Goal: Check status: Check status

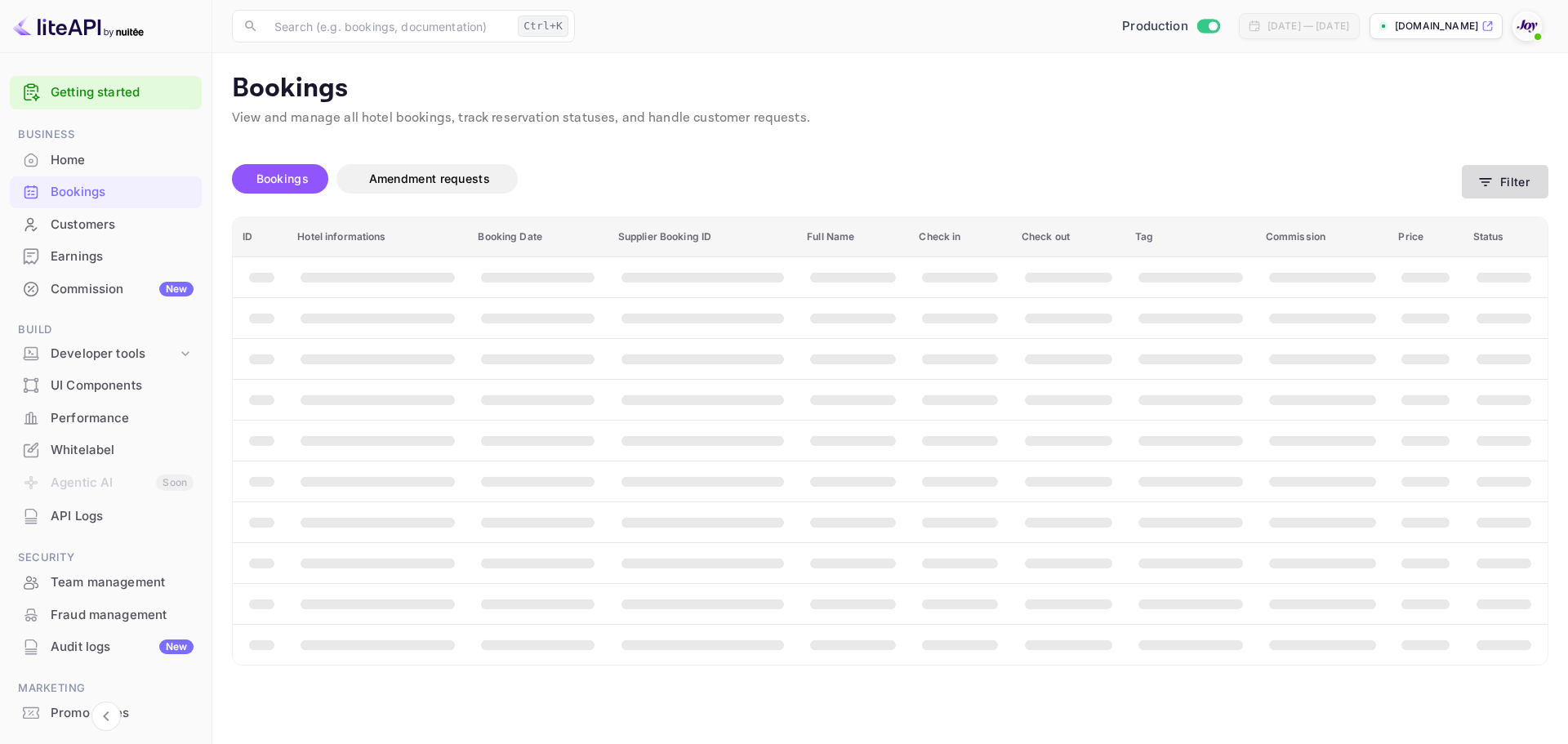
click at [1499, 182] on button "Filter" at bounding box center [1505, 181] width 87 height 33
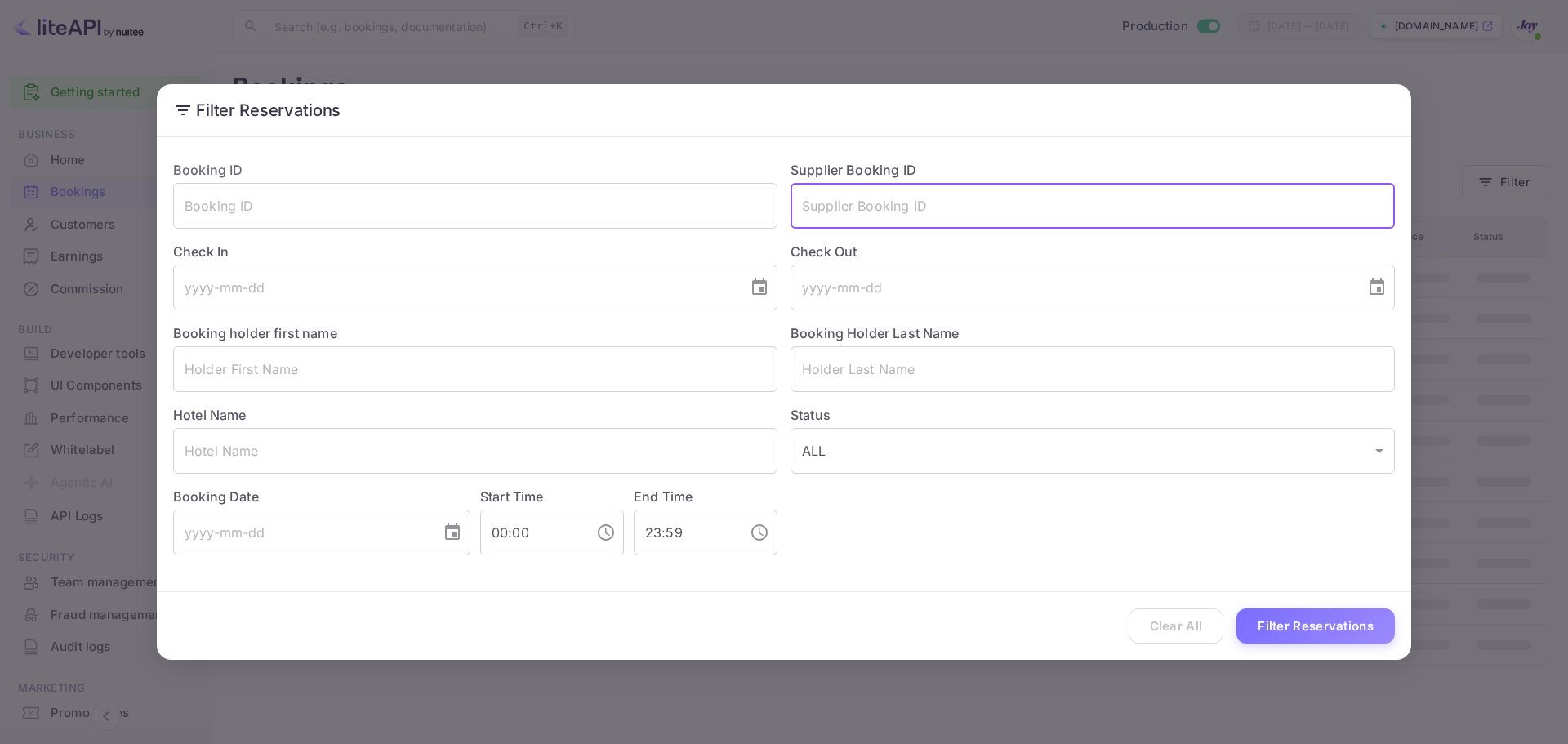
click at [866, 209] on input "text" at bounding box center [1093, 206] width 605 height 45
paste input "8298937"
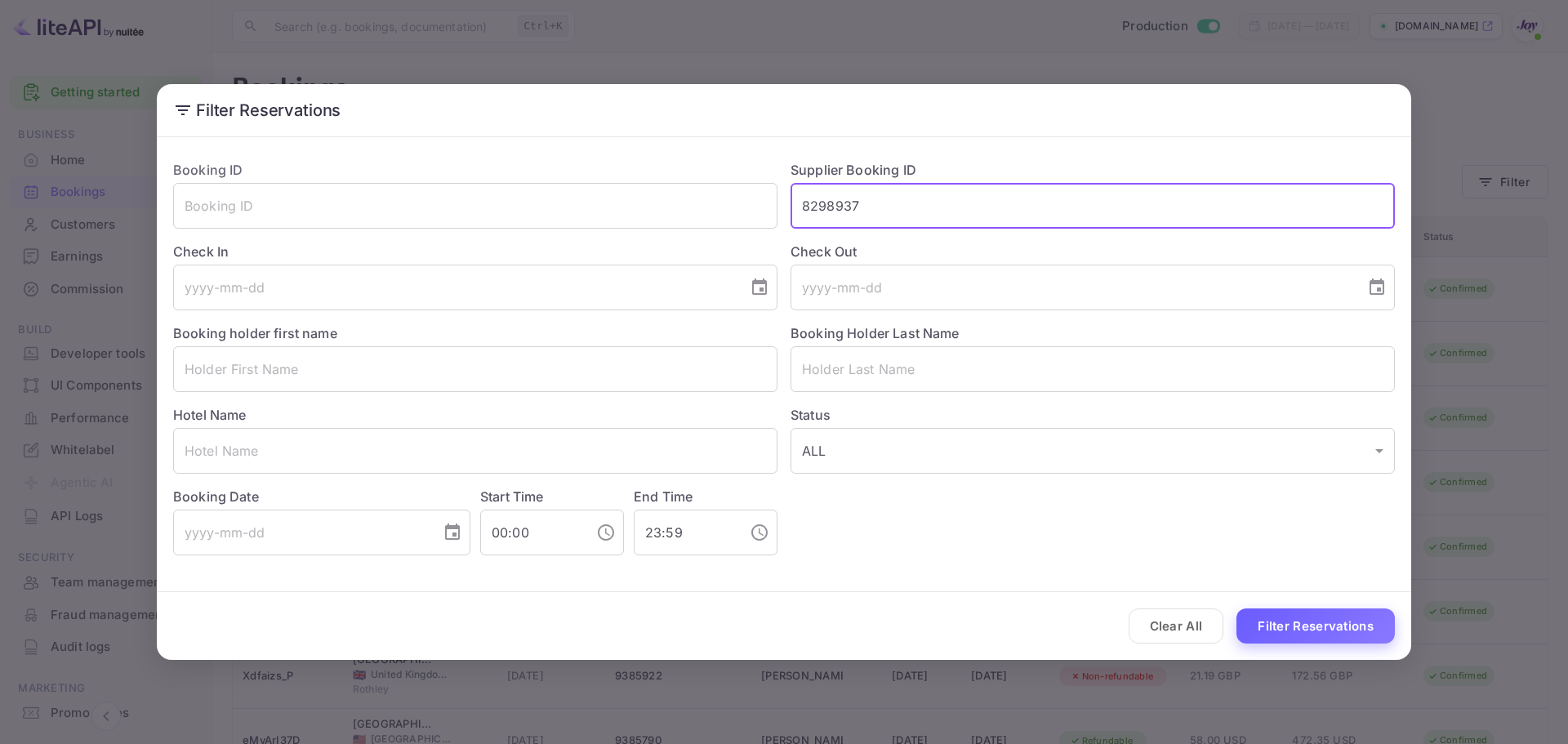
type input "8298937"
click at [1303, 612] on button "Filter Reservations" at bounding box center [1315, 625] width 158 height 35
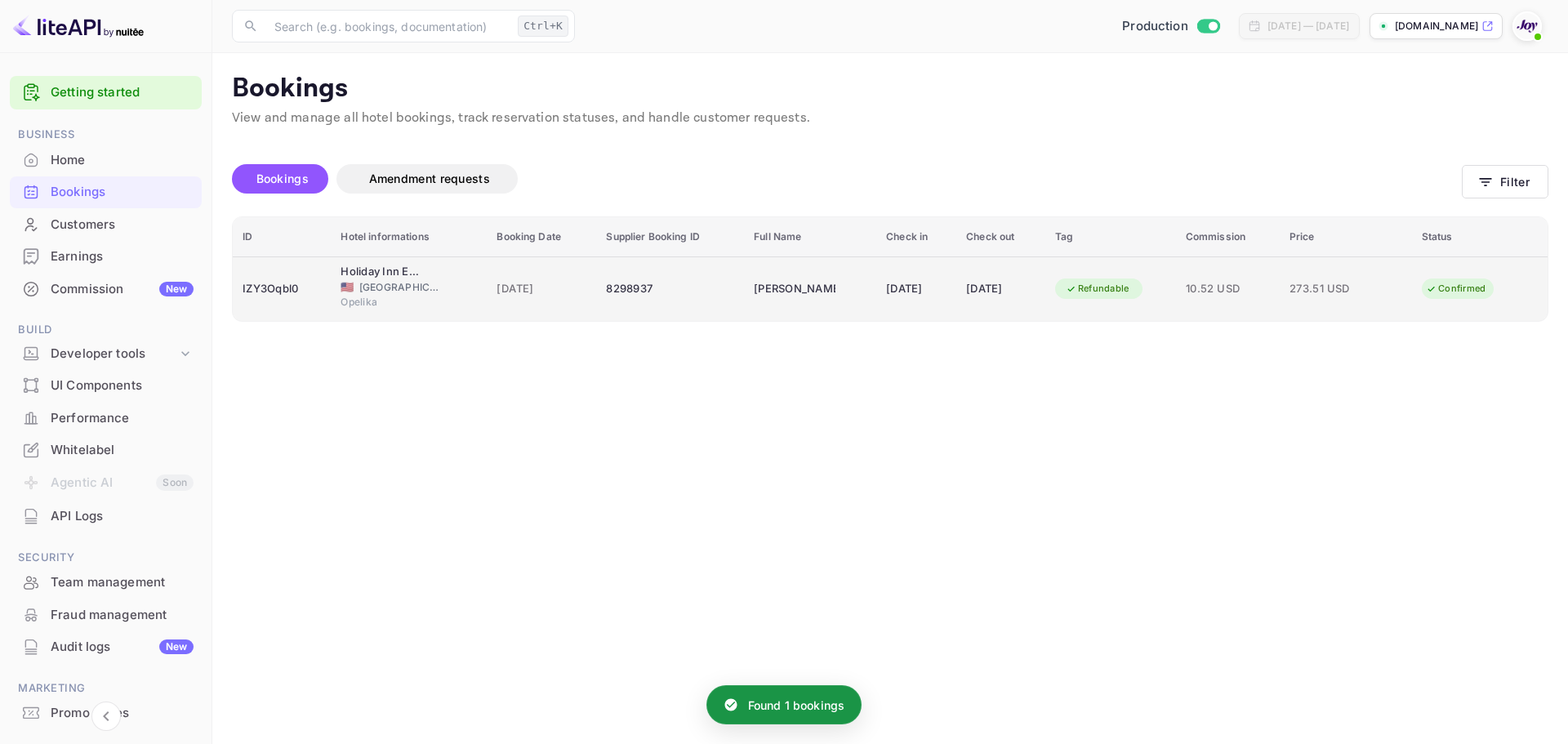
click at [313, 307] on td "IZY3Oqbl0" at bounding box center [282, 289] width 98 height 64
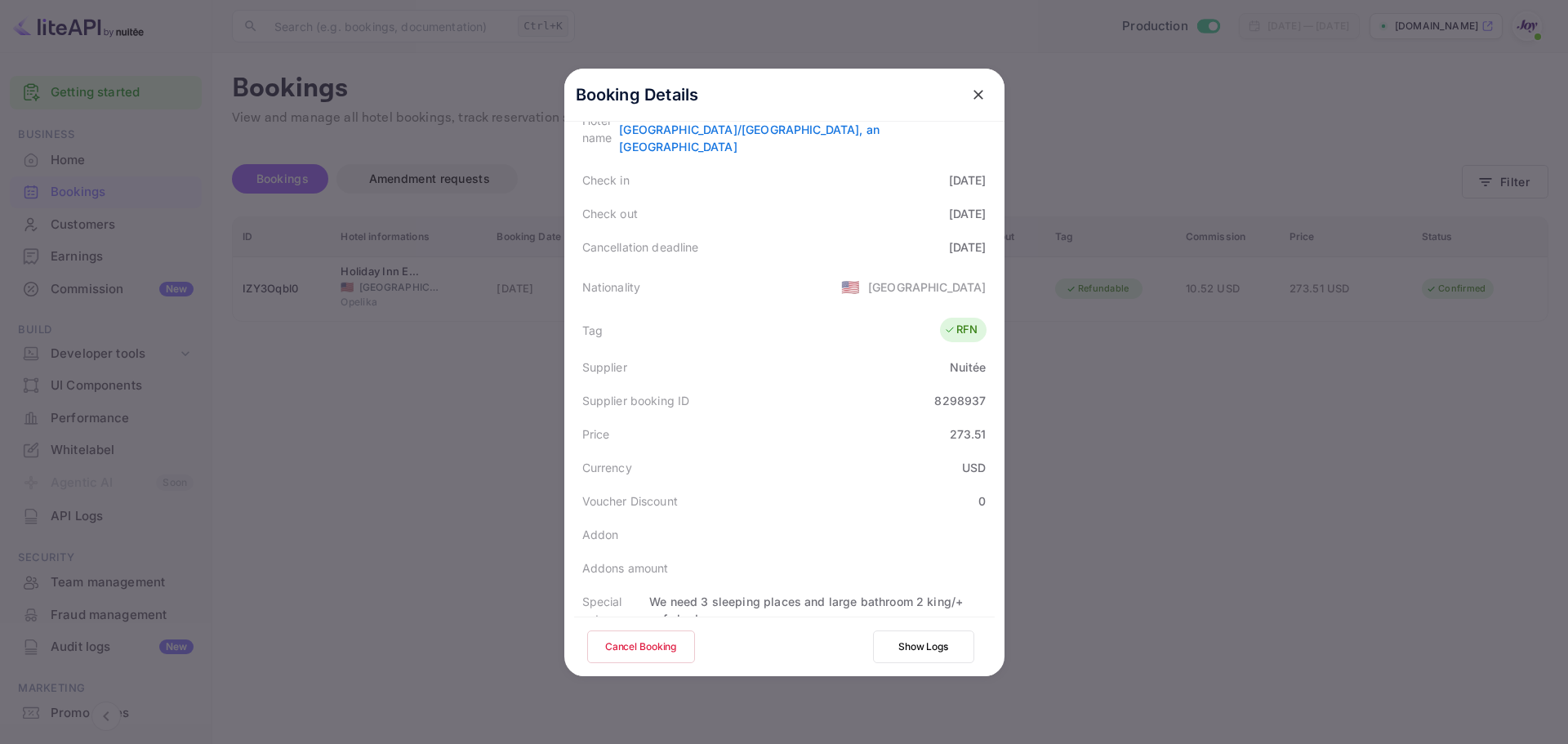
scroll to position [397, 0]
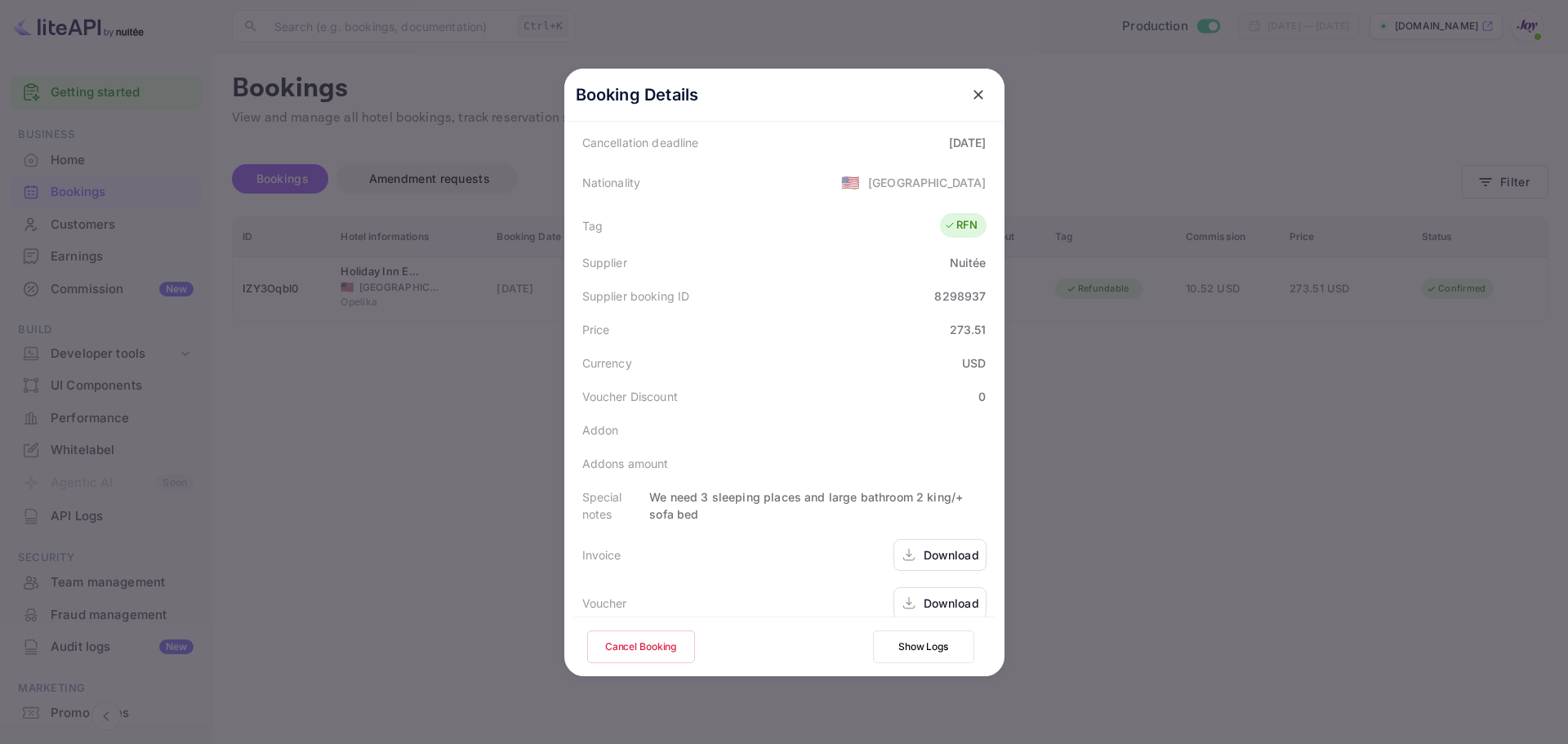
click at [951, 594] on div "Download" at bounding box center [951, 603] width 56 height 17
click at [366, 407] on div at bounding box center [784, 372] width 1568 height 744
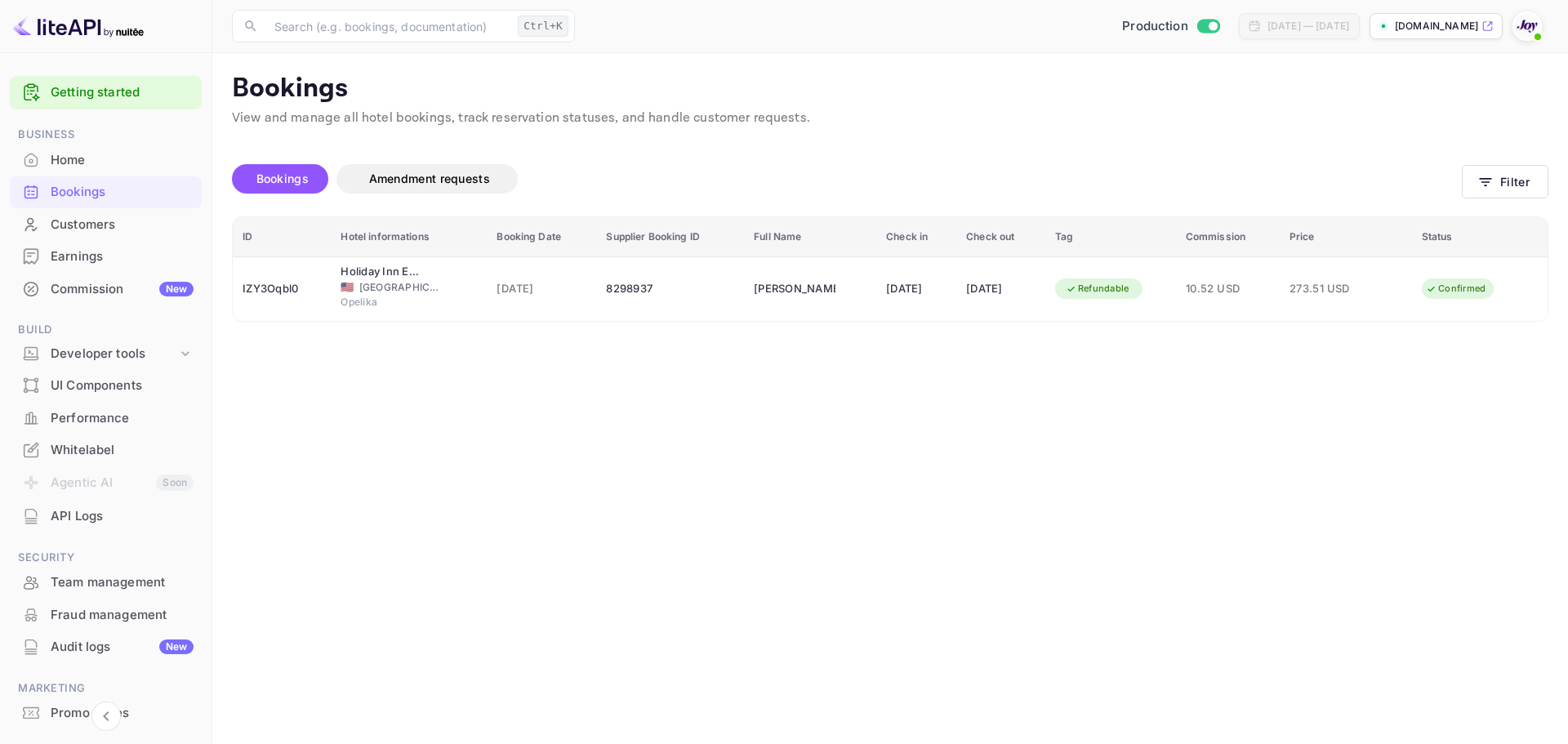
click at [112, 191] on div "Bookings" at bounding box center [122, 192] width 142 height 19
click at [1499, 195] on button "Filter" at bounding box center [1505, 181] width 87 height 33
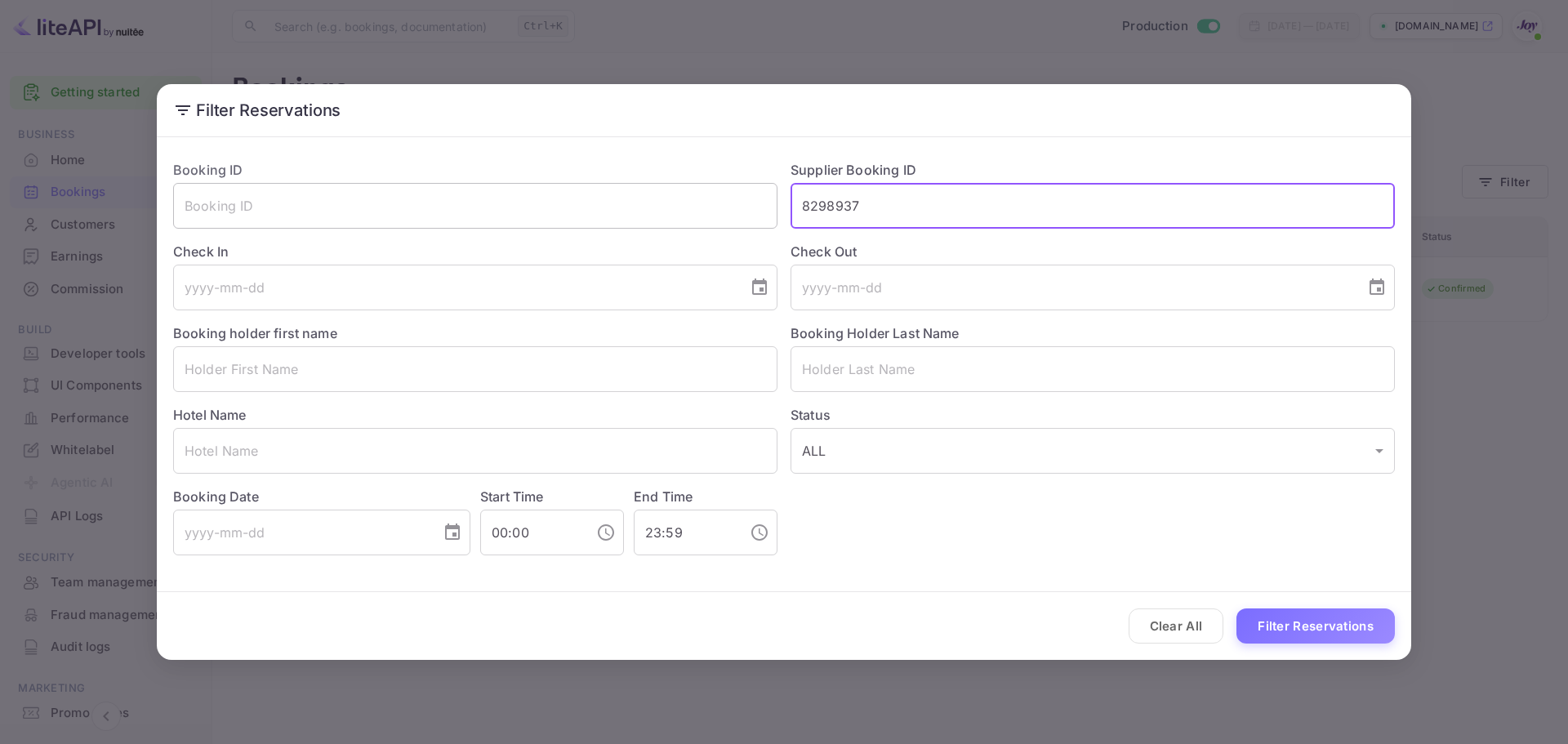
drag, startPoint x: 902, startPoint y: 198, endPoint x: 754, endPoint y: 206, distance: 148.2
click at [756, 206] on div "Booking ID ​ Supplier Booking ID 8298937 ​ Check In ​ Check Out ​ Booking holde…" at bounding box center [777, 351] width 1235 height 408
paste input "28718056"
type input "28718056"
click at [1293, 619] on button "Filter Reservations" at bounding box center [1315, 625] width 158 height 35
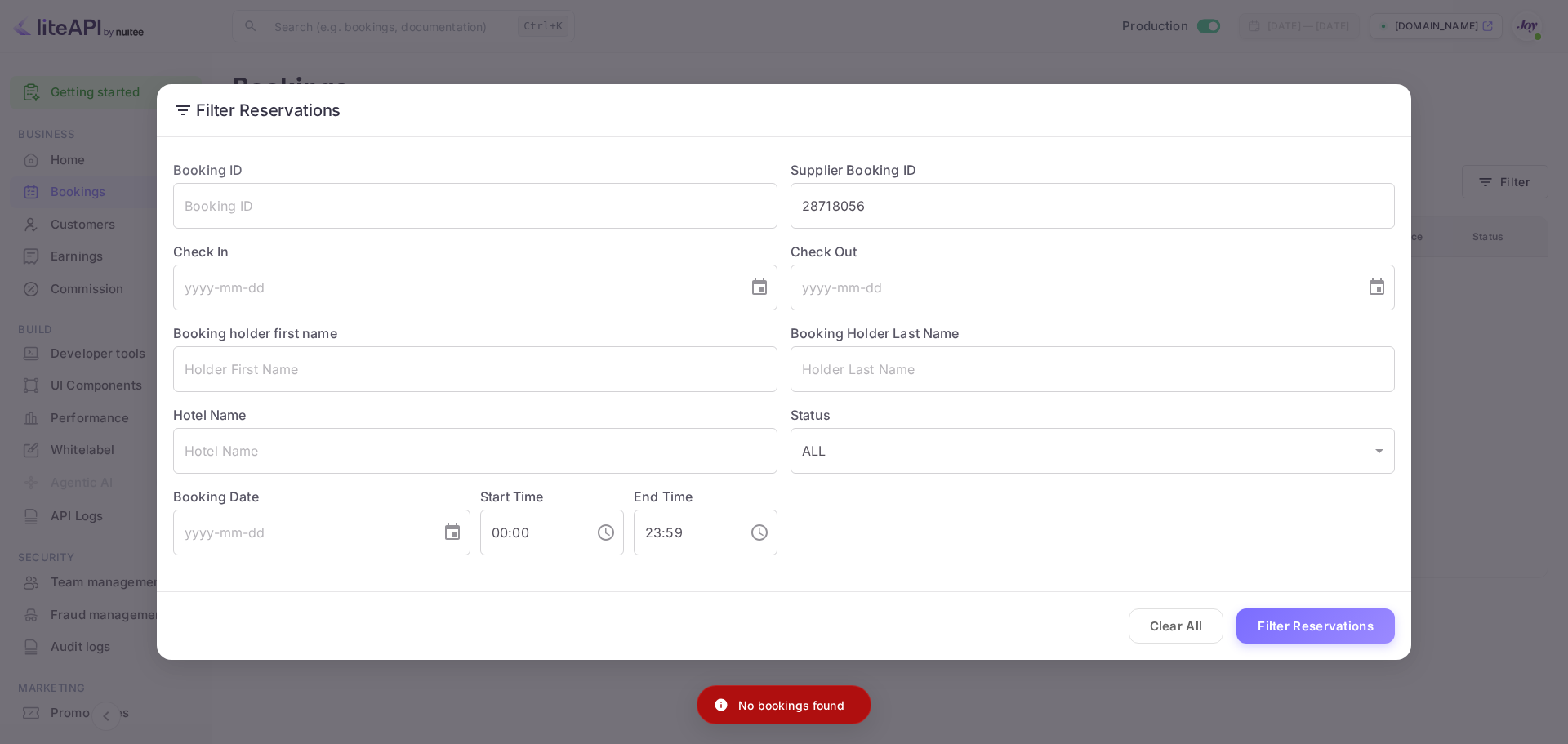
drag, startPoint x: 1500, startPoint y: 367, endPoint x: 1485, endPoint y: 332, distance: 38.1
click at [1500, 367] on div "Filter Reservations Booking ID ​ Supplier Booking ID 28718056 ​ Check In ​ Chec…" at bounding box center [784, 372] width 1568 height 744
